Goal: Find specific page/section: Find specific page/section

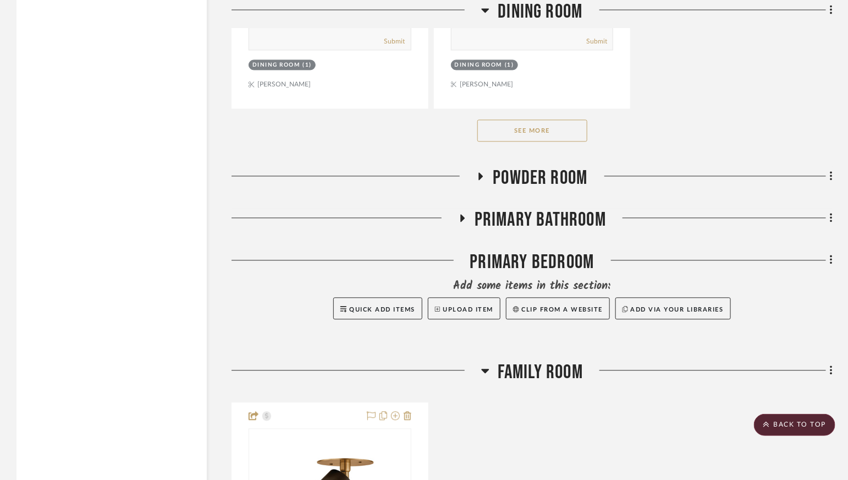
scroll to position [2545, 0]
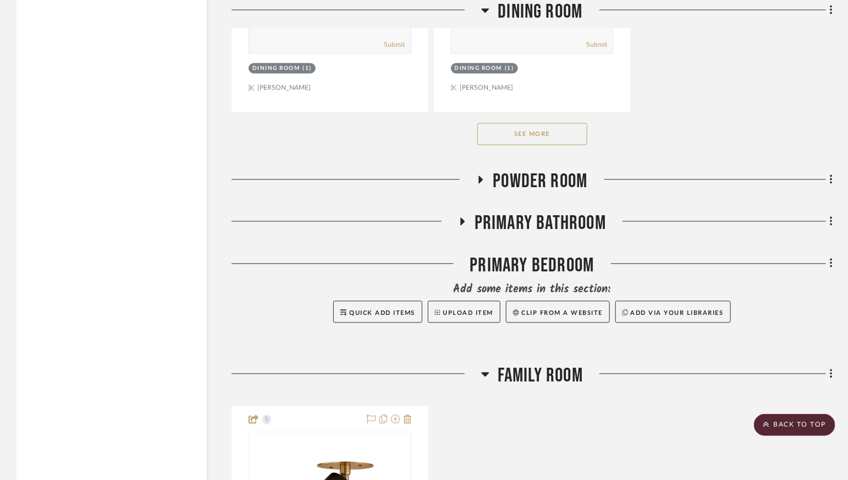
click at [537, 212] on span "Primary Bathroom" at bounding box center [540, 224] width 131 height 24
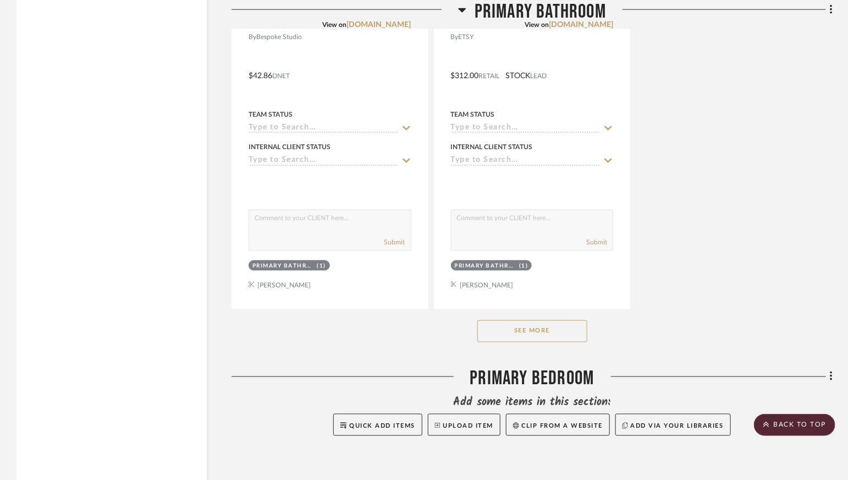
scroll to position [4079, 0]
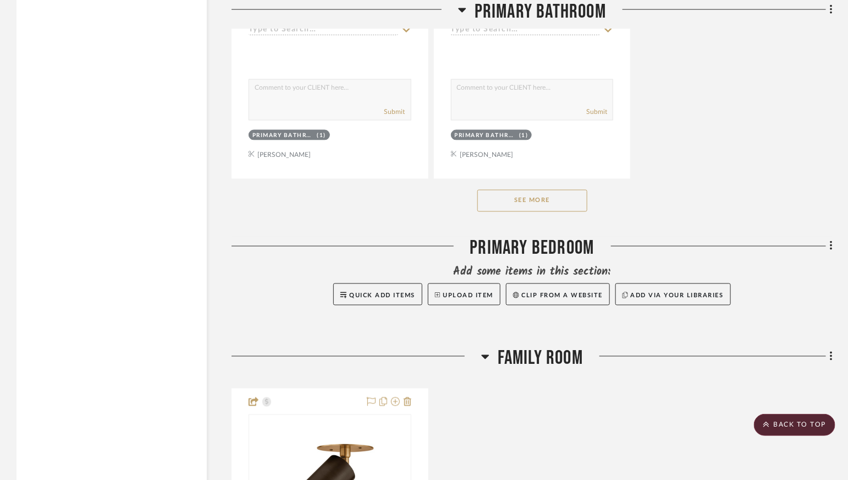
click at [545, 190] on button "See More" at bounding box center [532, 201] width 110 height 22
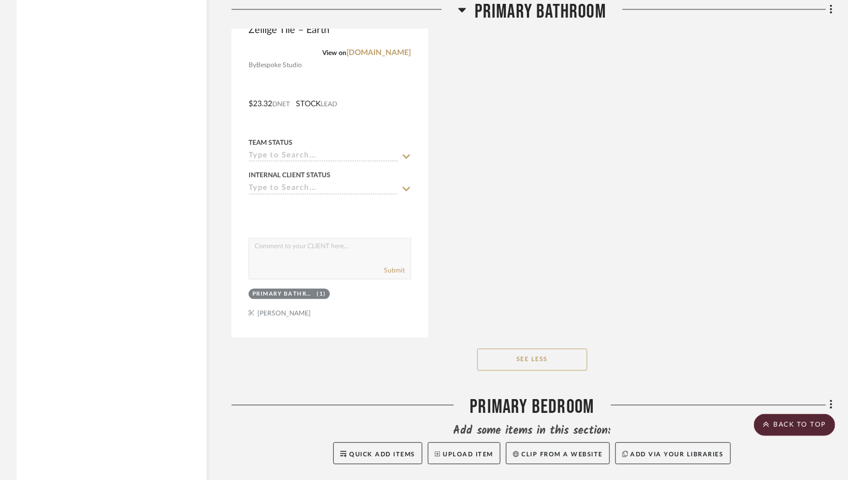
click at [559, 15] on span "Primary Bathroom" at bounding box center [540, 12] width 131 height 24
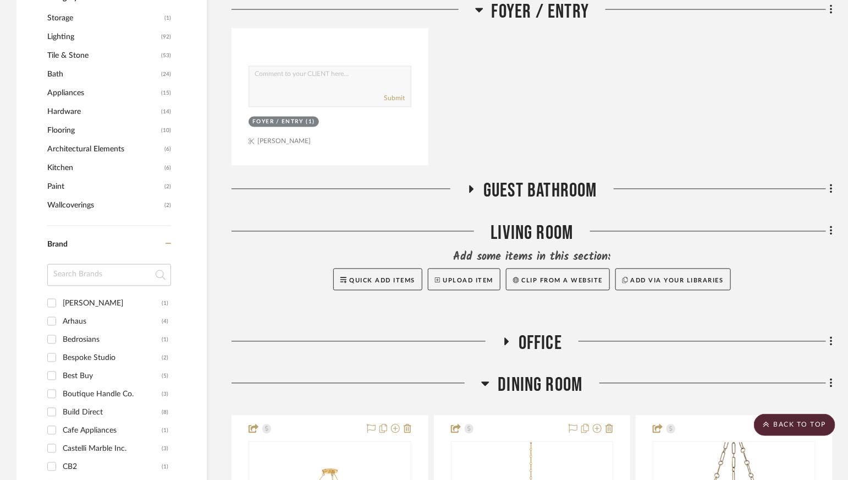
scroll to position [792, 0]
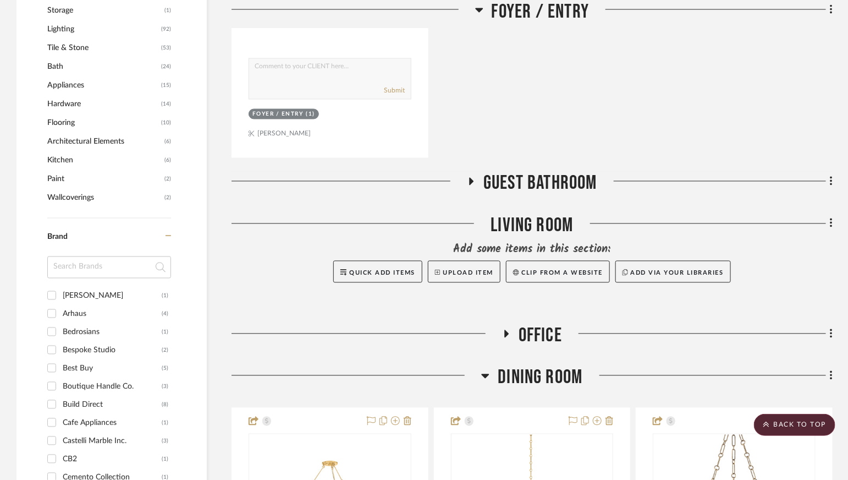
click at [526, 337] on span "Office" at bounding box center [540, 336] width 43 height 24
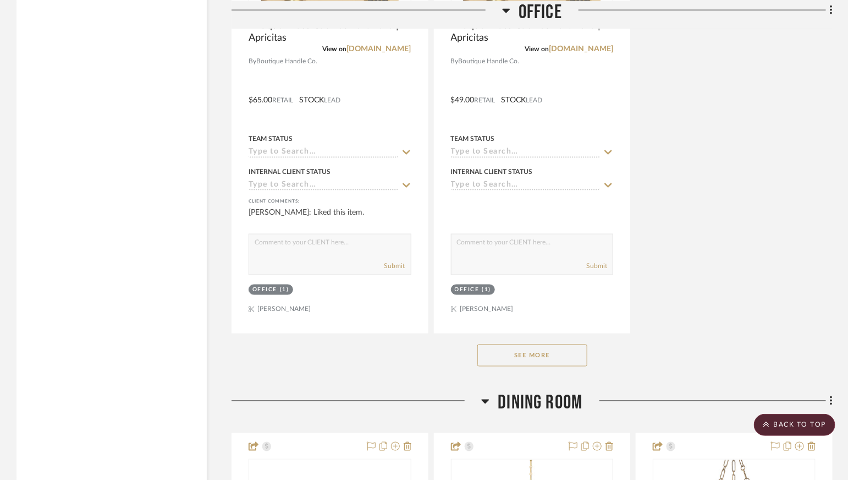
scroll to position [2286, 0]
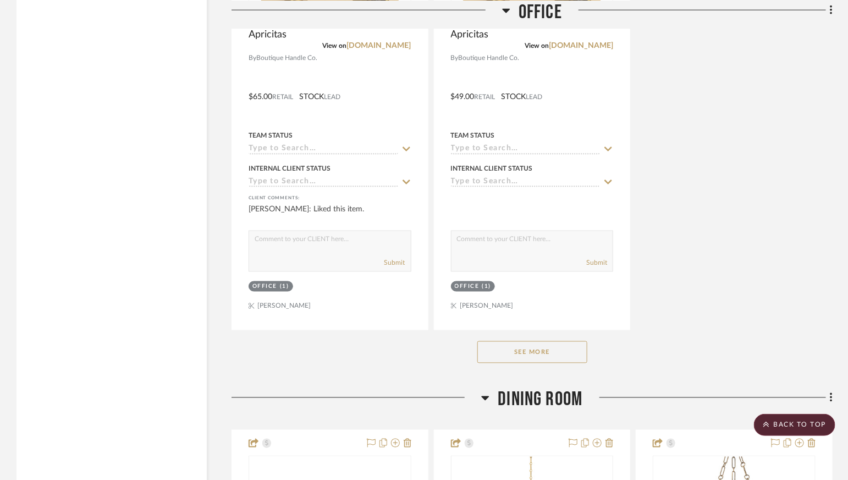
click at [524, 349] on button "See More" at bounding box center [532, 352] width 110 height 22
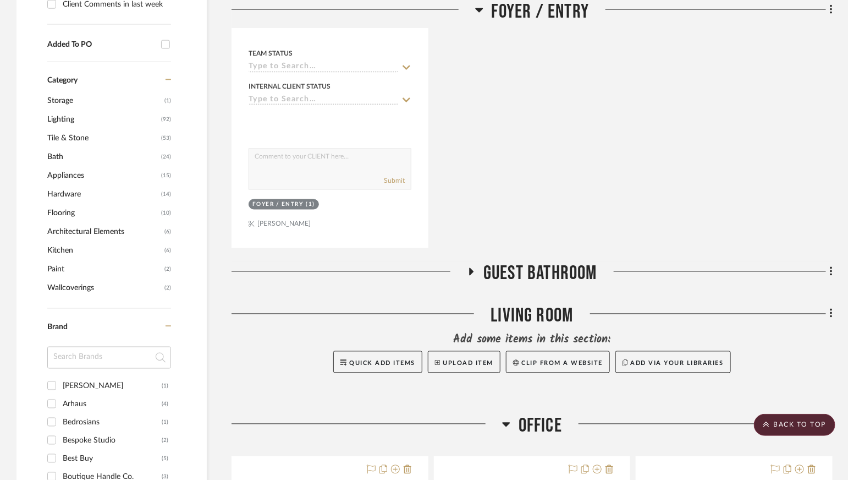
scroll to position [701, 0]
click at [527, 274] on span "Guest Bathroom" at bounding box center [540, 275] width 114 height 24
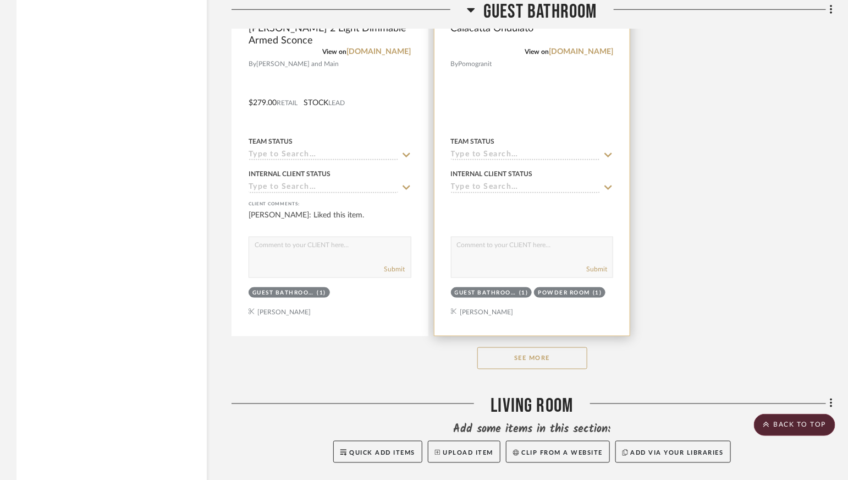
scroll to position [2129, 0]
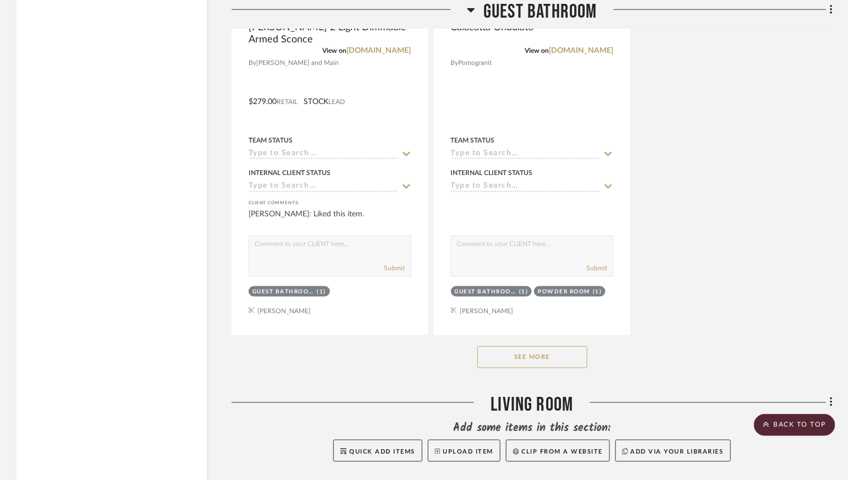
click at [519, 351] on button "See More" at bounding box center [532, 357] width 110 height 22
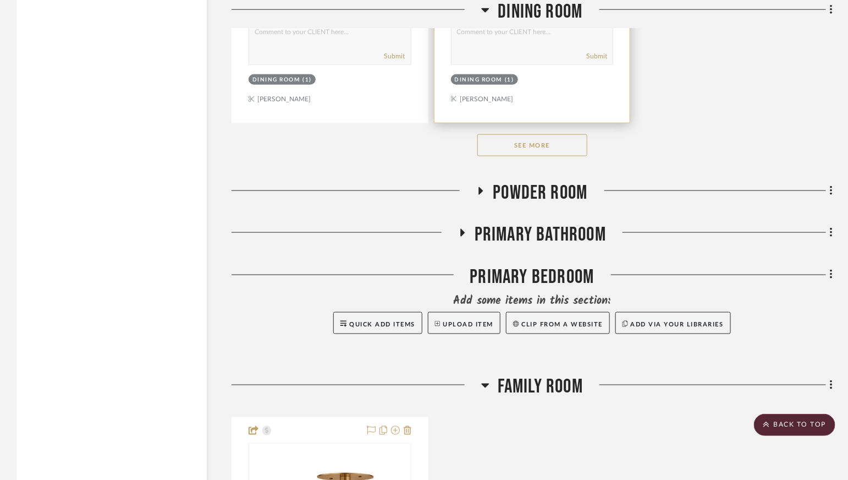
scroll to position [9624, 0]
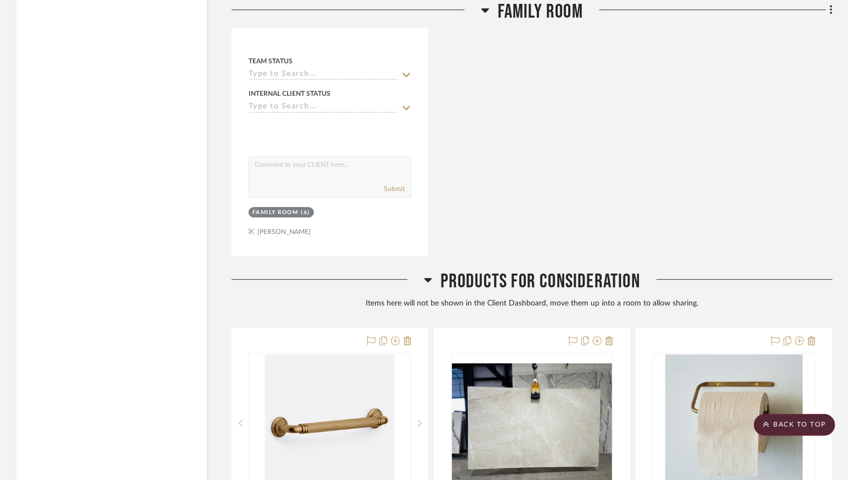
click at [525, 9] on span "Family Room" at bounding box center [540, 12] width 85 height 24
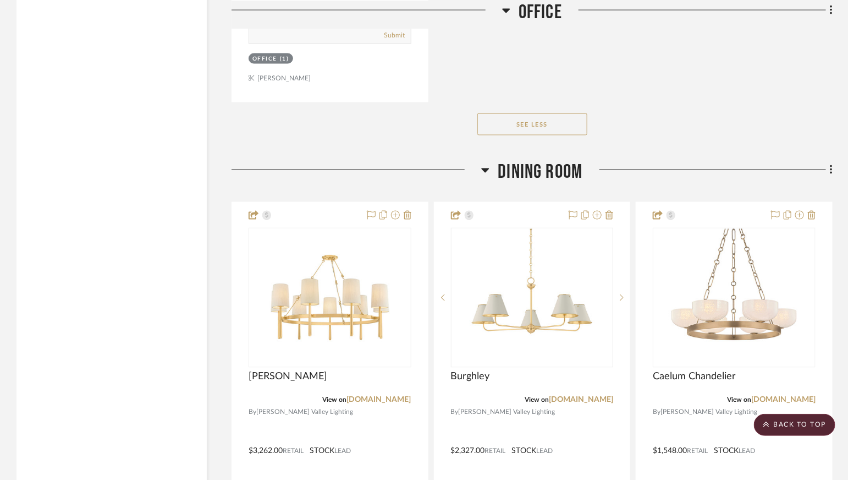
scroll to position [7319, 0]
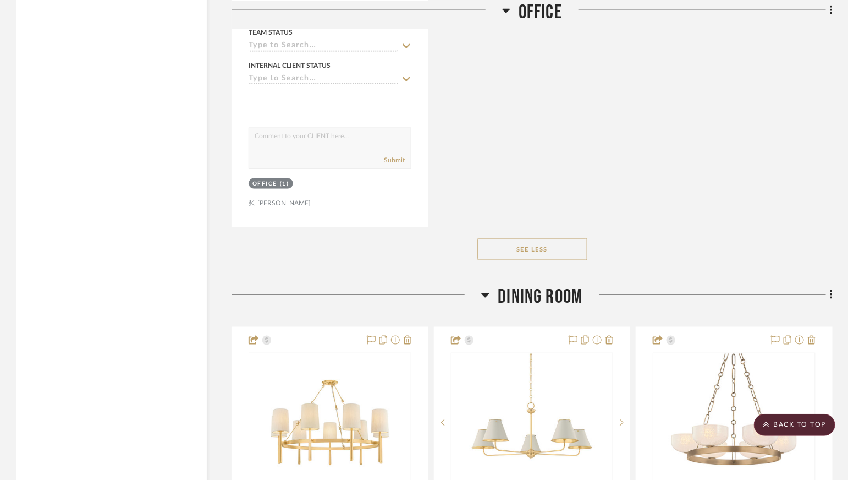
click at [509, 285] on span "Dining Room" at bounding box center [540, 297] width 85 height 24
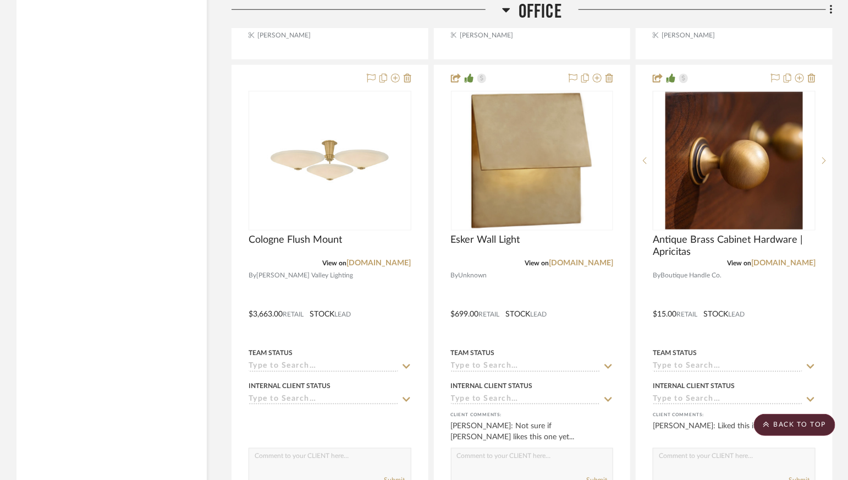
scroll to position [5459, 0]
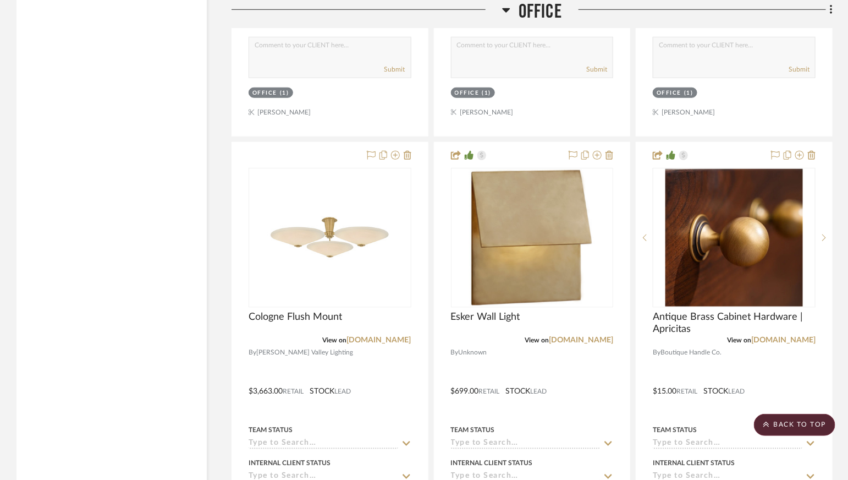
click at [539, 14] on span "Office" at bounding box center [540, 12] width 43 height 24
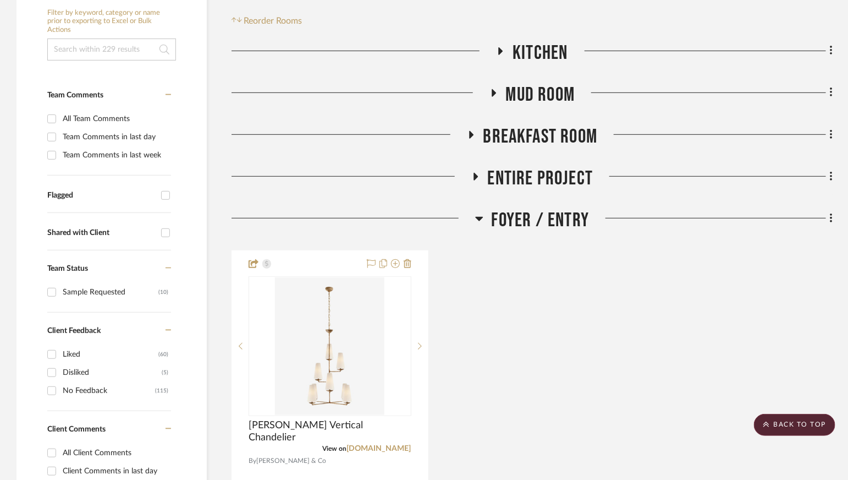
scroll to position [357, 0]
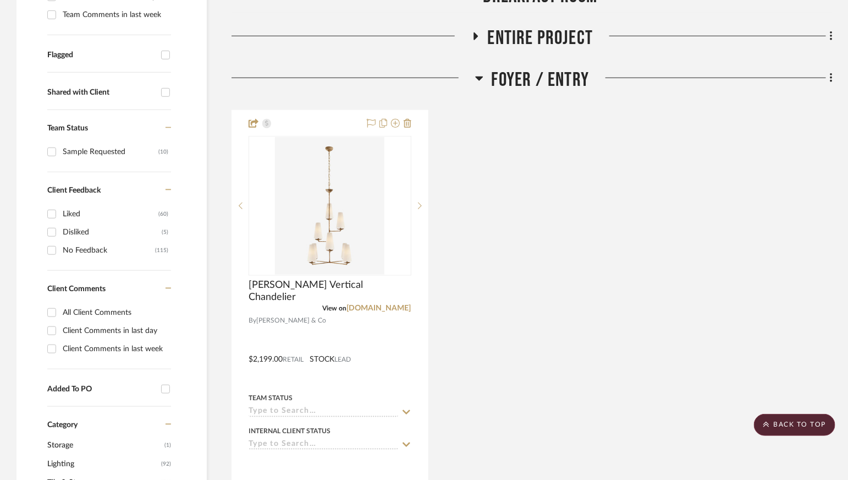
click at [529, 77] on span "Foyer / Entry" at bounding box center [541, 80] width 98 height 24
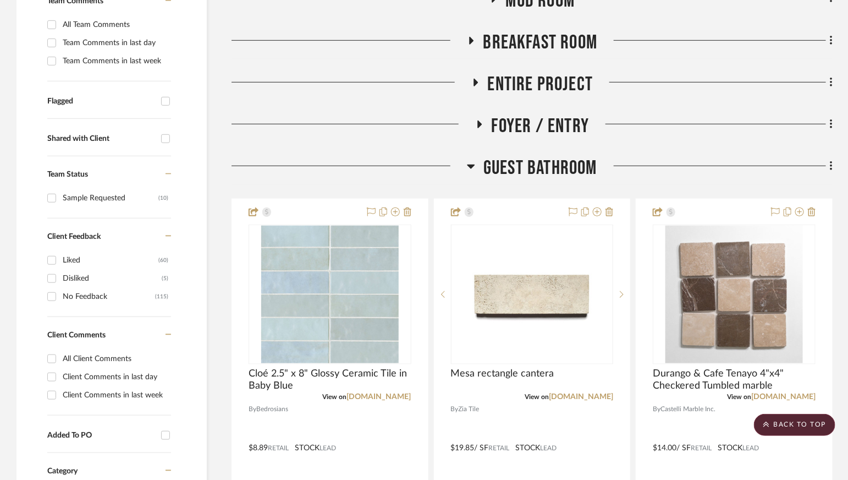
scroll to position [310, 0]
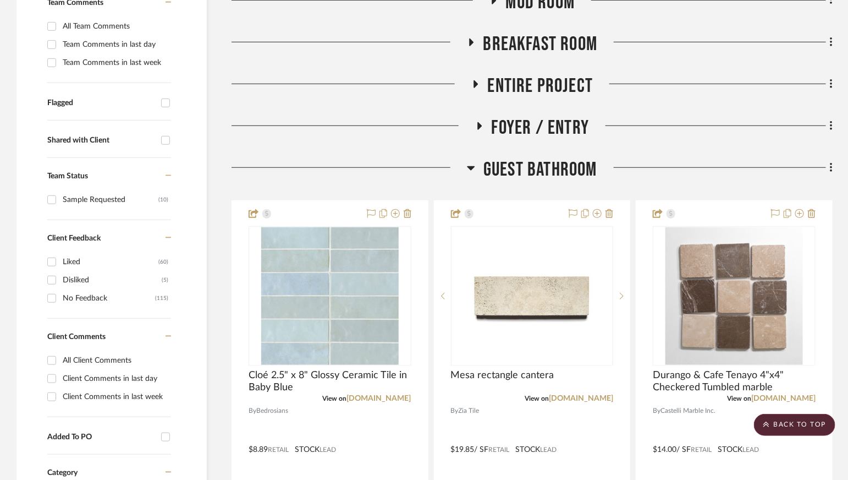
click at [529, 77] on span "Entire Project" at bounding box center [541, 86] width 106 height 24
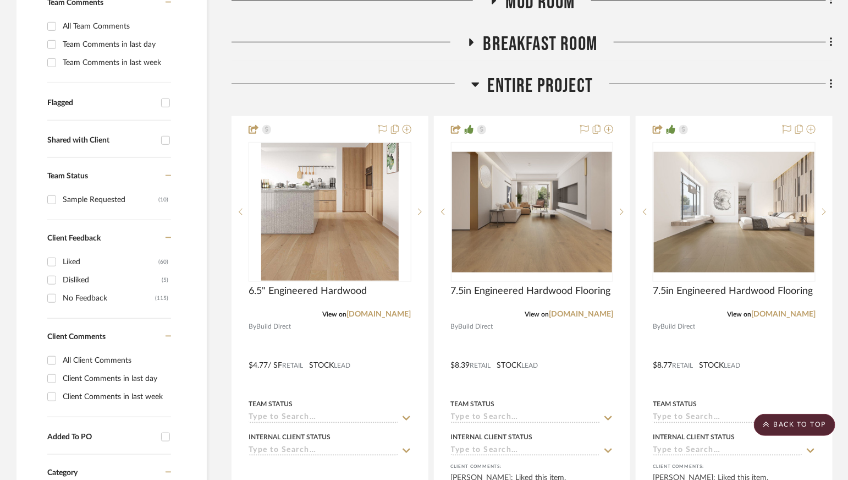
click at [529, 78] on span "Entire Project" at bounding box center [541, 86] width 106 height 24
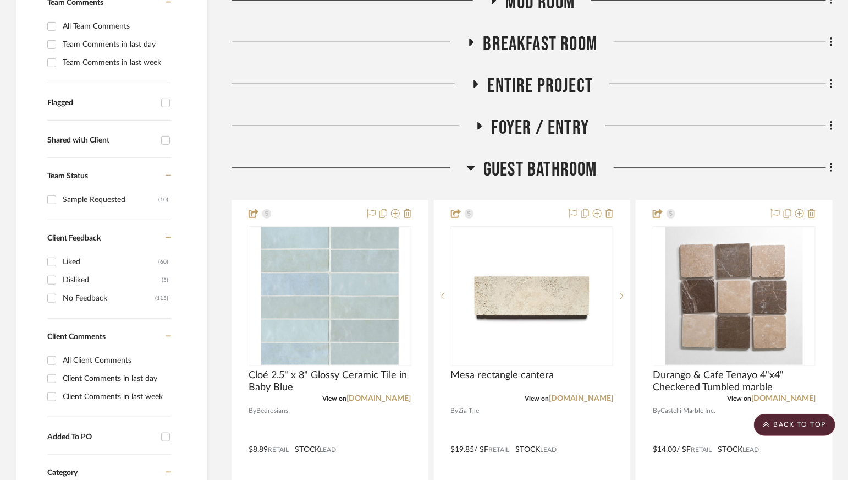
click at [531, 41] on span "Breakfast Room" at bounding box center [540, 44] width 114 height 24
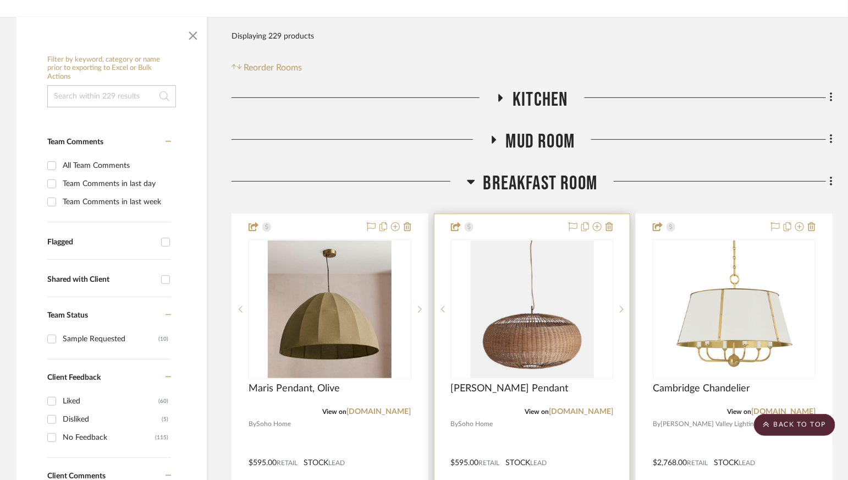
scroll to position [168, 0]
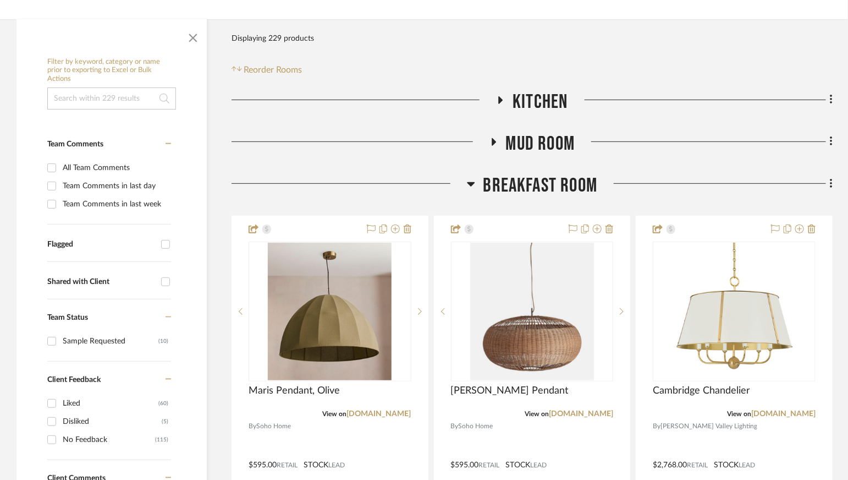
click at [524, 180] on span "Breakfast Room" at bounding box center [540, 186] width 114 height 24
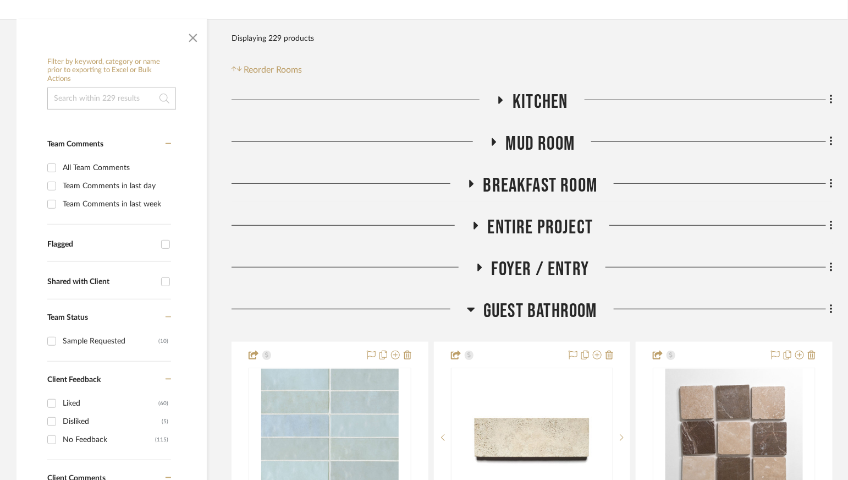
click at [528, 141] on span "Mud Room" at bounding box center [540, 144] width 69 height 24
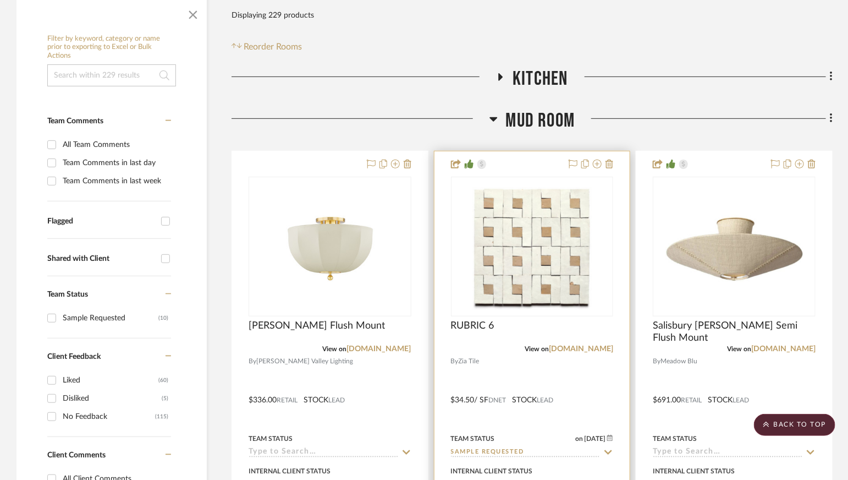
scroll to position [106, 0]
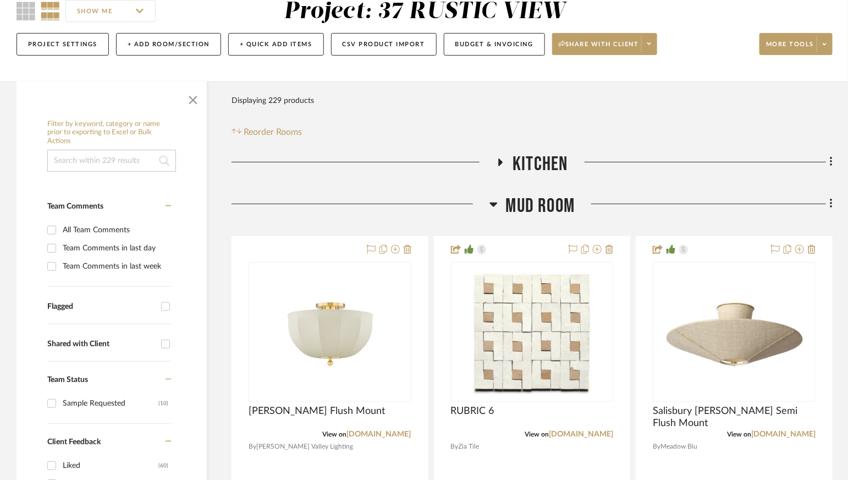
click at [546, 165] on span "Kitchen" at bounding box center [540, 164] width 55 height 24
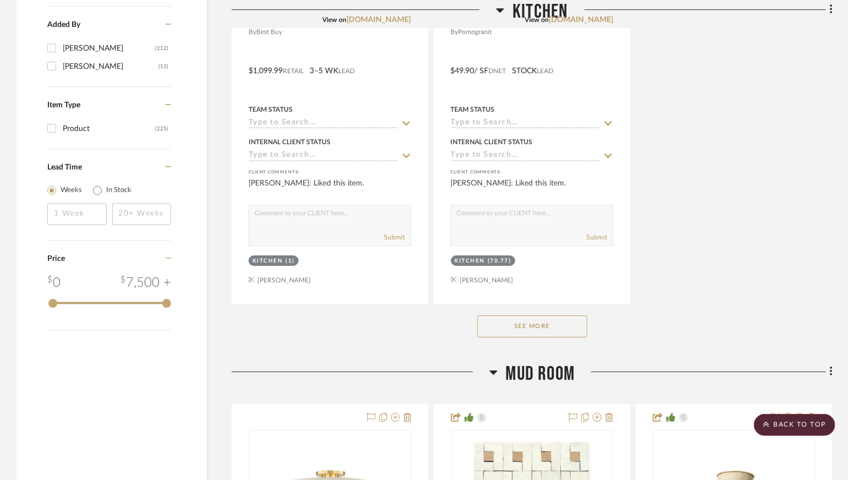
scroll to position [1459, 0]
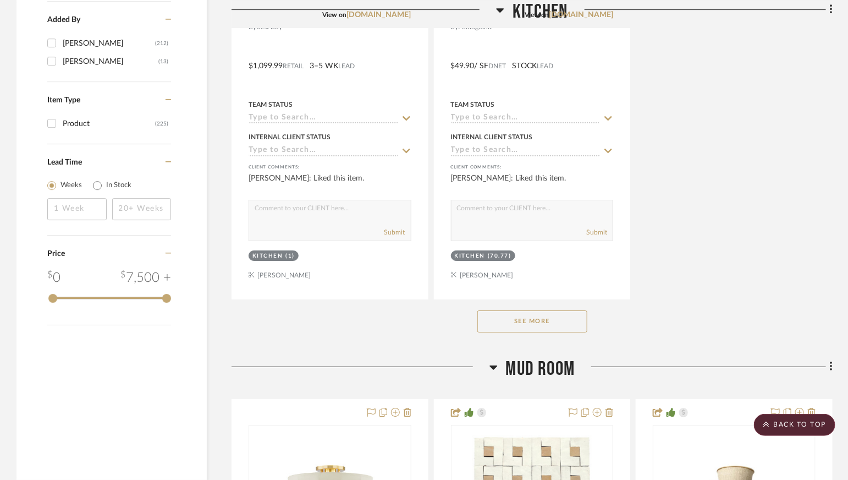
click at [524, 313] on button "See More" at bounding box center [532, 321] width 110 height 22
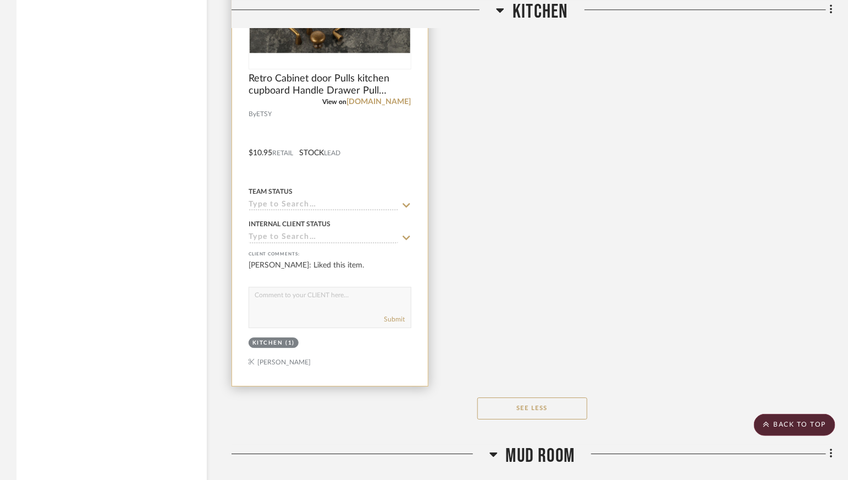
scroll to position [9683, 0]
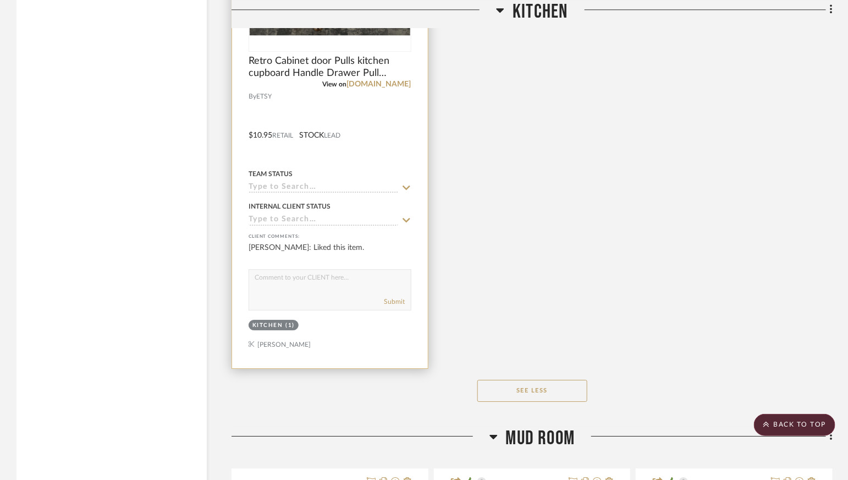
click at [351, 325] on div at bounding box center [330, 127] width 196 height 481
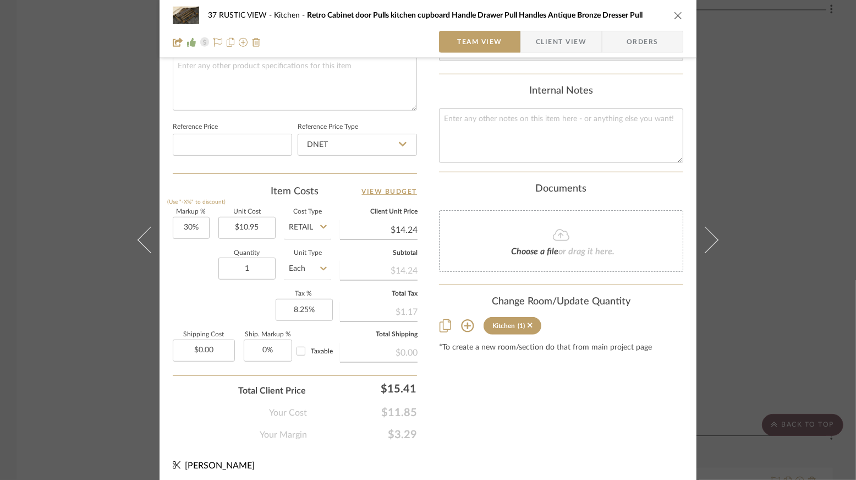
scroll to position [542, 0]
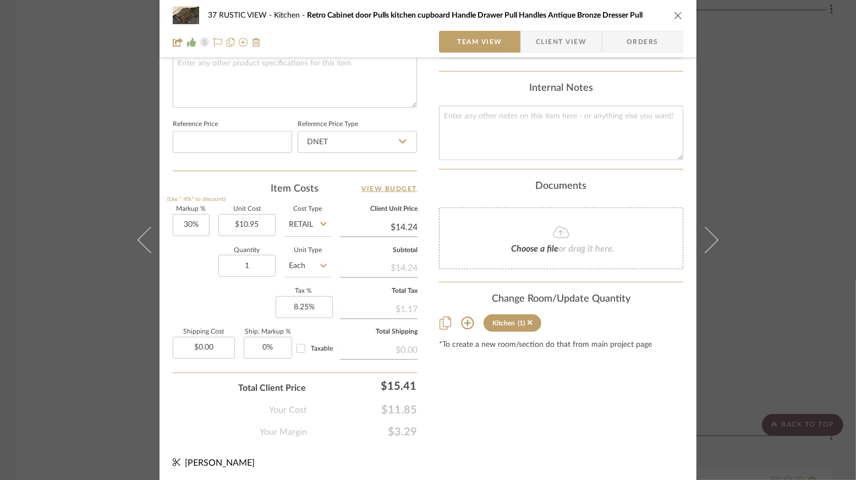
click at [676, 18] on icon "close" at bounding box center [678, 15] width 9 height 9
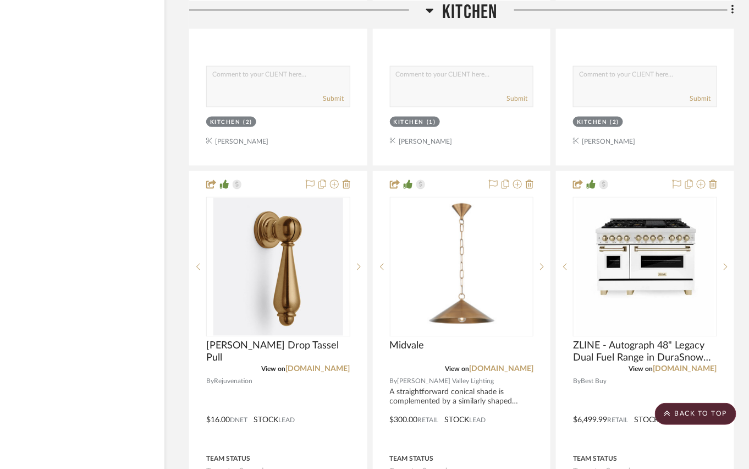
scroll to position [3398, 42]
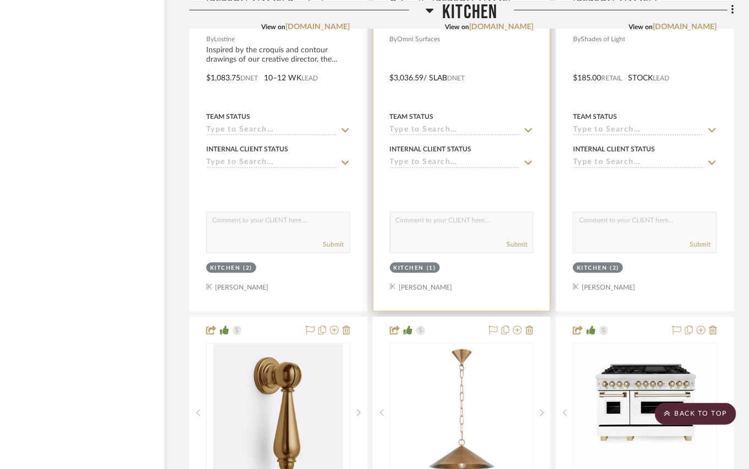
click at [481, 22] on div "View on omnisurfaces.stoneprofitsweb.com" at bounding box center [462, 27] width 144 height 10
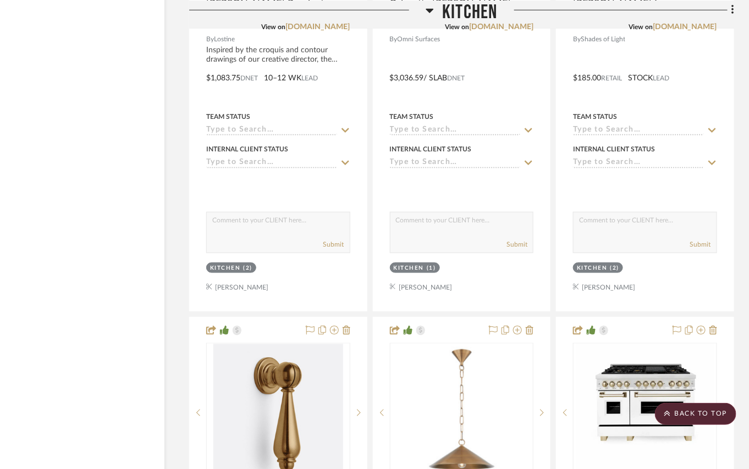
click at [456, 12] on span "Kitchen" at bounding box center [469, 12] width 55 height 24
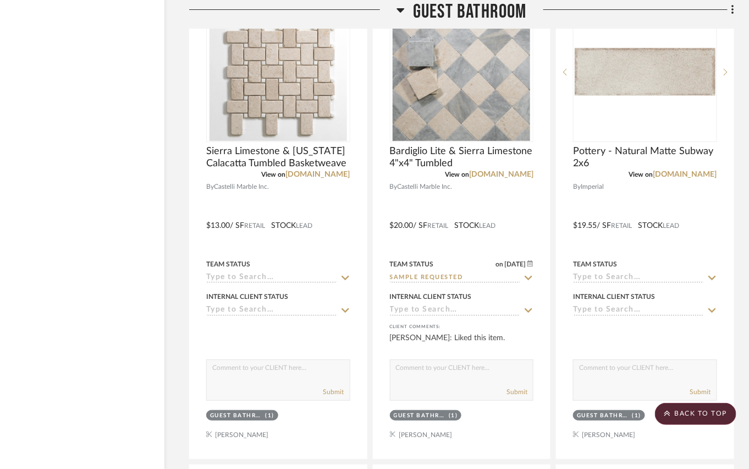
click at [450, 10] on span "Guest Bathroom" at bounding box center [470, 12] width 114 height 24
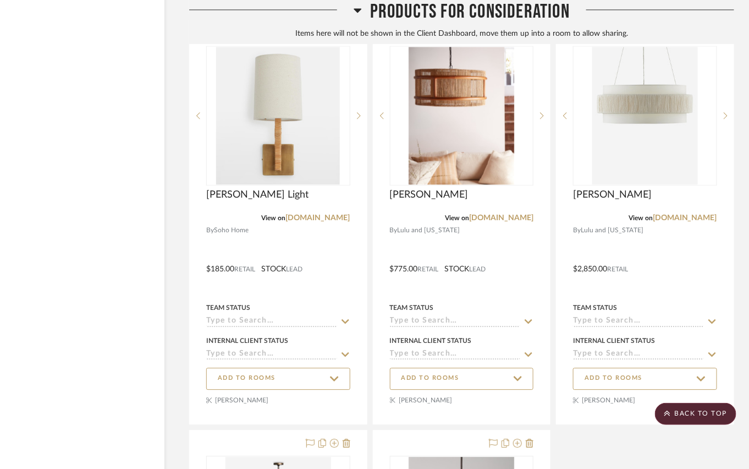
click at [397, 4] on span "Products For Consideration" at bounding box center [470, 12] width 200 height 24
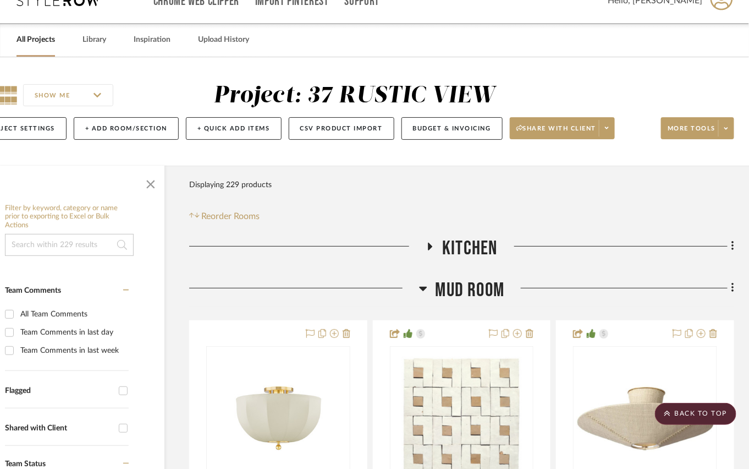
scroll to position [0, 42]
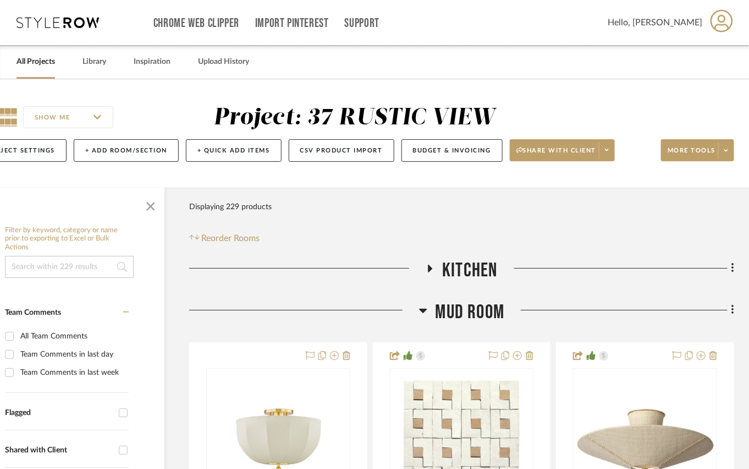
click at [454, 309] on span "Mud Room" at bounding box center [470, 312] width 69 height 24
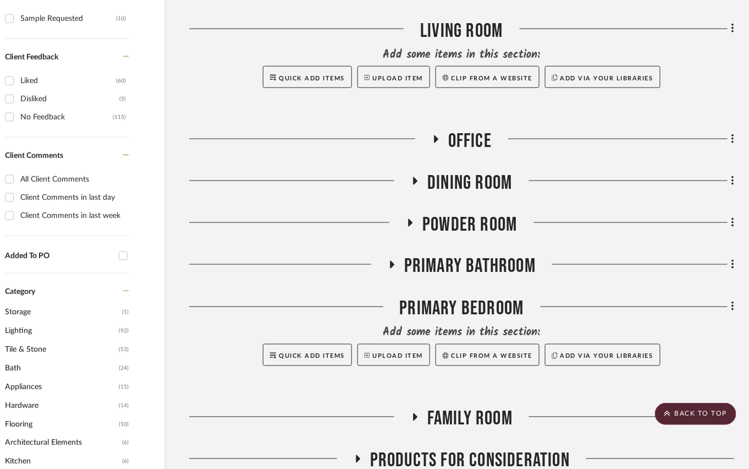
scroll to position [492, 42]
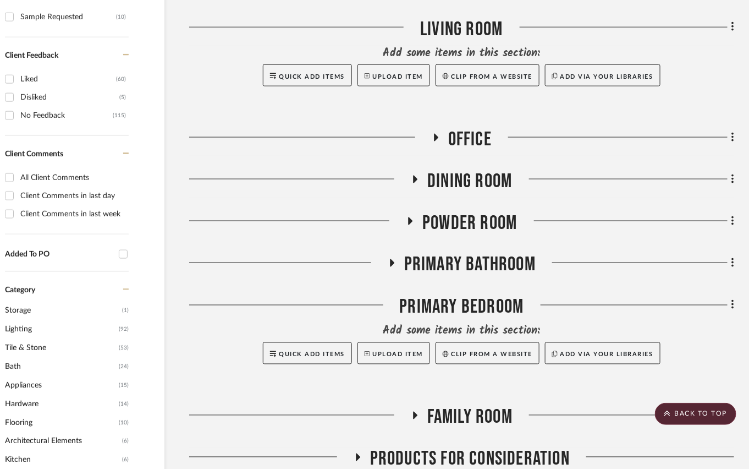
click at [485, 224] on span "Powder Room" at bounding box center [469, 223] width 95 height 24
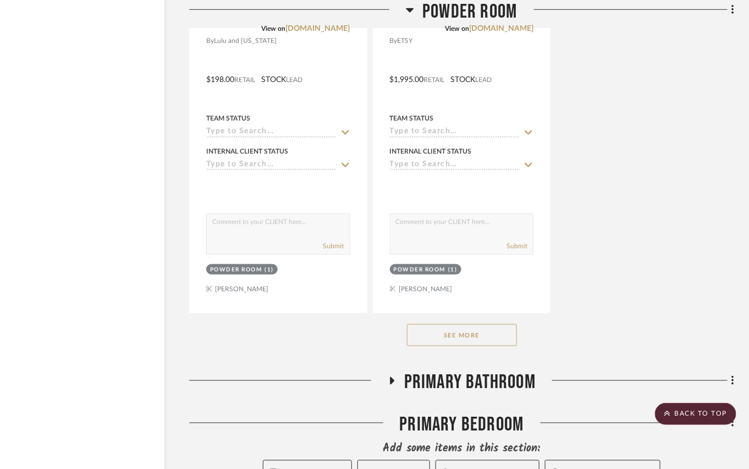
scroll to position [1900, 42]
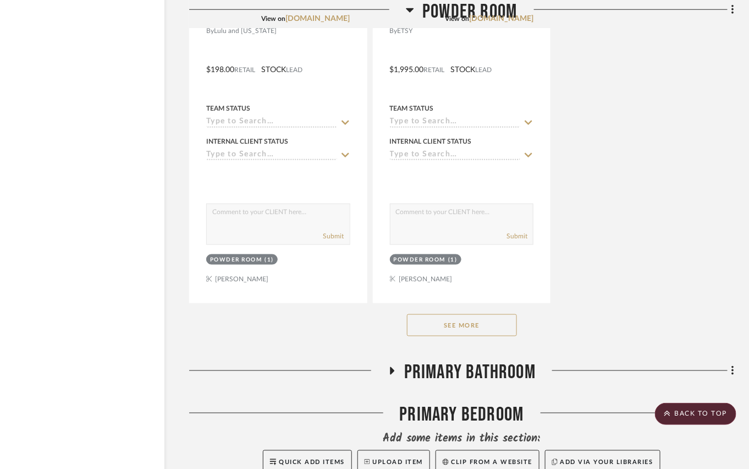
click at [474, 316] on button "See More" at bounding box center [462, 325] width 110 height 22
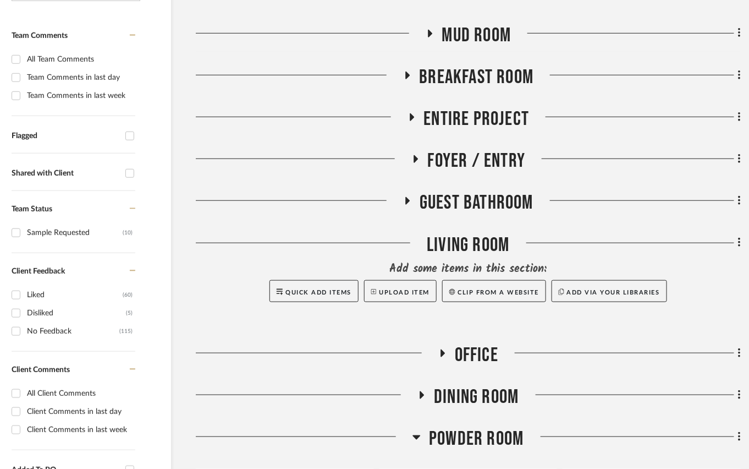
scroll to position [302, 36]
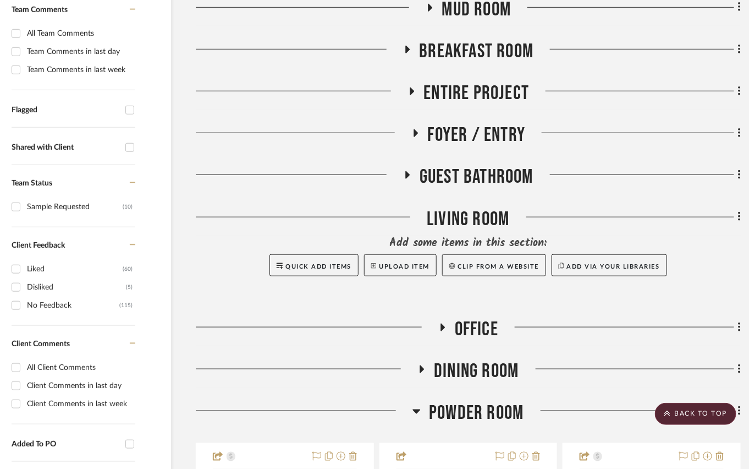
click at [467, 405] on span "Powder Room" at bounding box center [476, 413] width 95 height 24
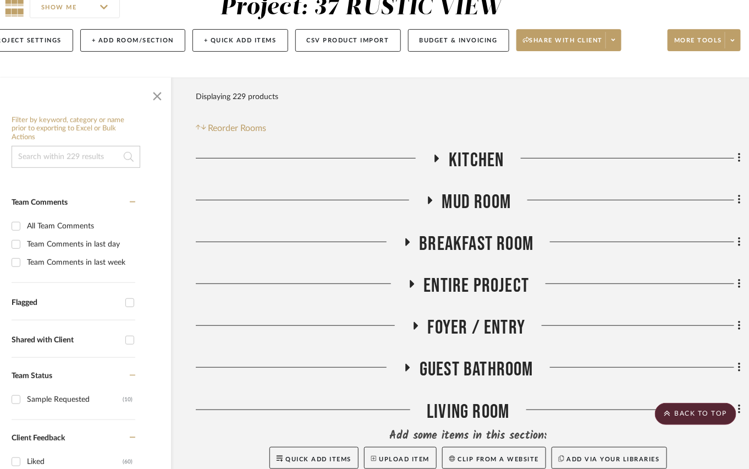
scroll to position [0, 36]
